Goal: Task Accomplishment & Management: Use online tool/utility

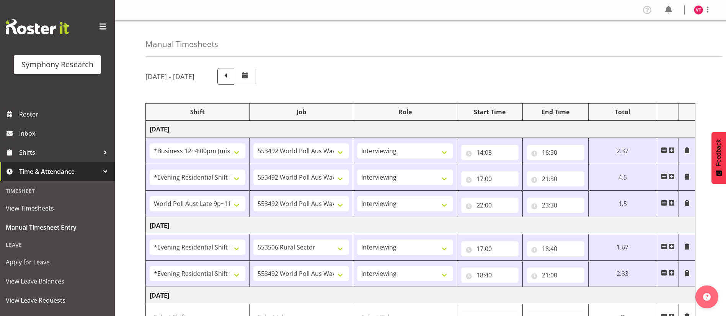
select select "81741"
select select "10499"
select select "47"
select select "48116"
select select "10499"
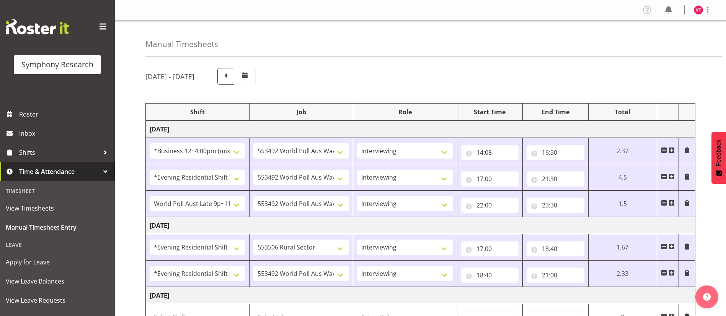
select select "47"
select select "57511"
select select "10499"
select select "47"
select select "48116"
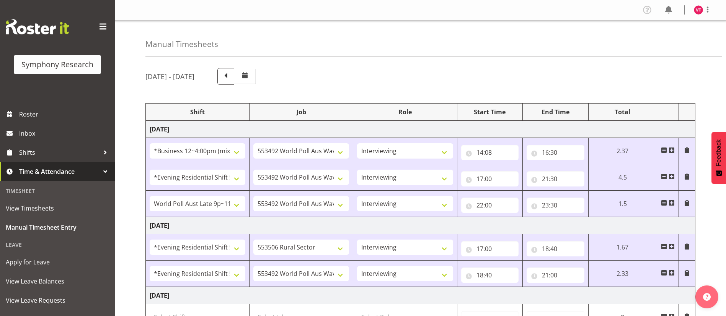
select select "10587"
select select "47"
select select "48116"
select select "10499"
select select "47"
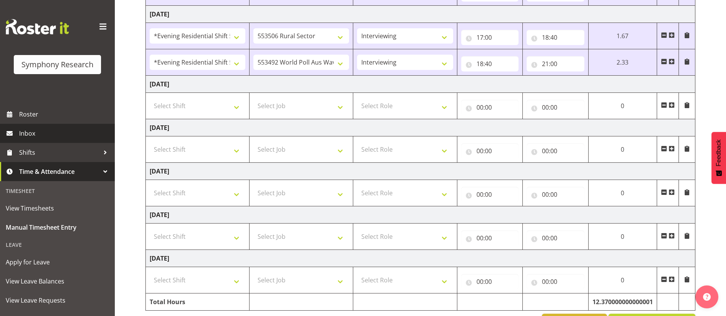
scroll to position [212, 0]
click at [718, 30] on div "[DATE] - [DATE] Shift Job Role Start Time End Time Total [DATE] !!Weekend Resid…" at bounding box center [435, 94] width 580 height 486
